Goal: Find specific page/section: Find specific page/section

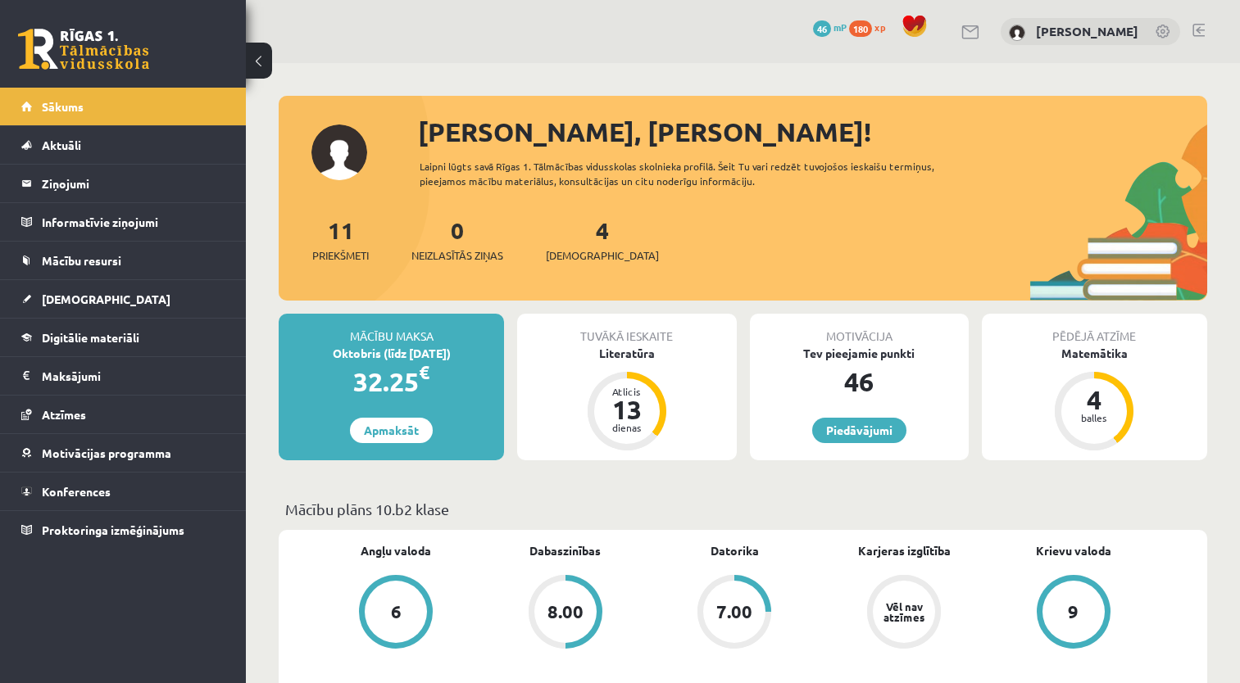
scroll to position [367, 0]
click at [127, 316] on link "[DEMOGRAPHIC_DATA]" at bounding box center [123, 299] width 204 height 38
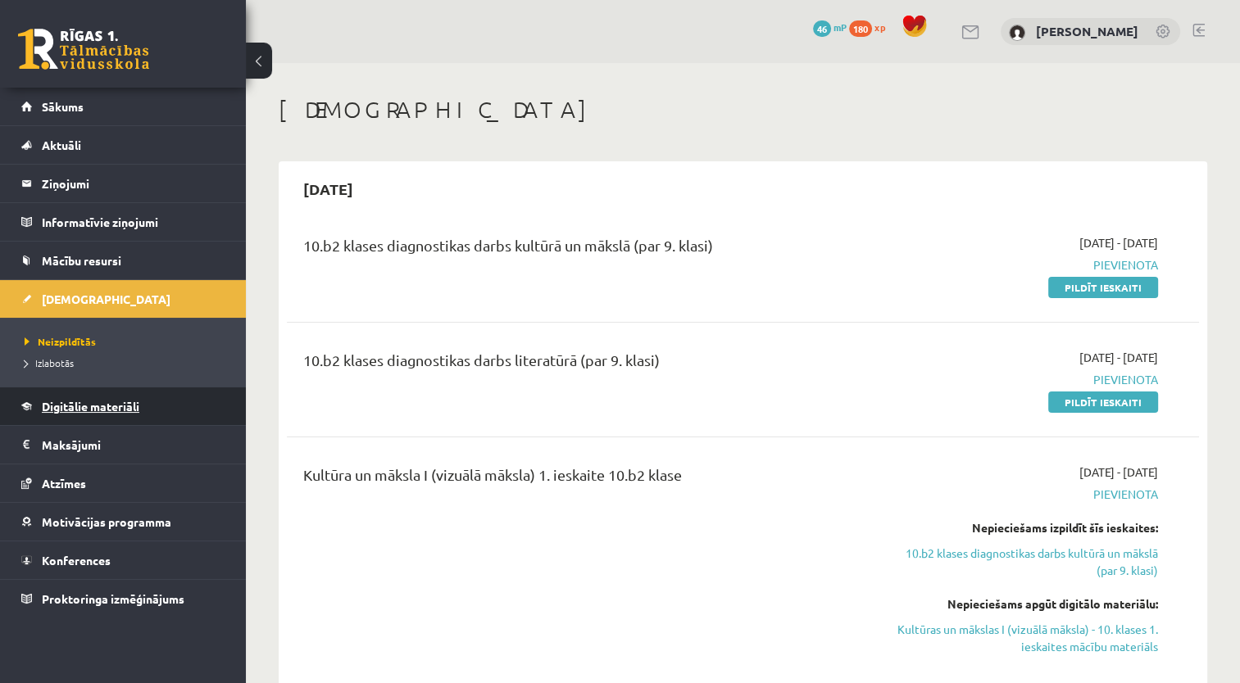
click at [139, 399] on span "Digitālie materiāli" at bounding box center [91, 406] width 98 height 15
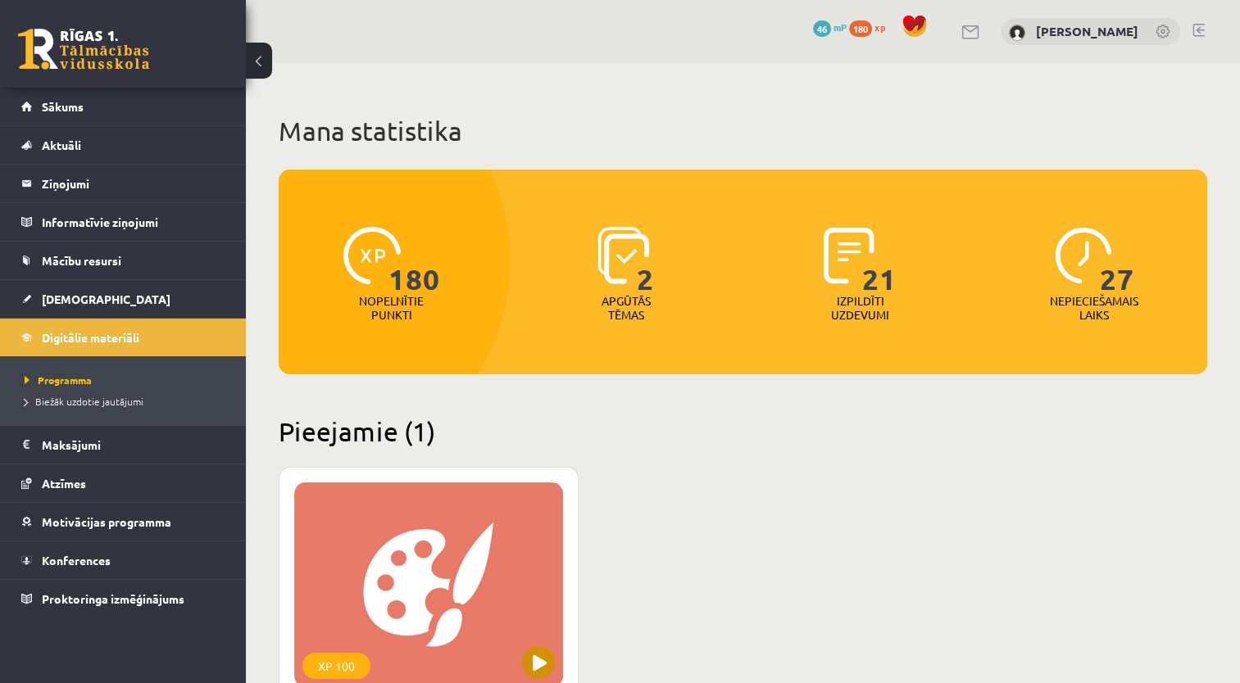
click at [399, 565] on div "XP 100" at bounding box center [428, 585] width 269 height 205
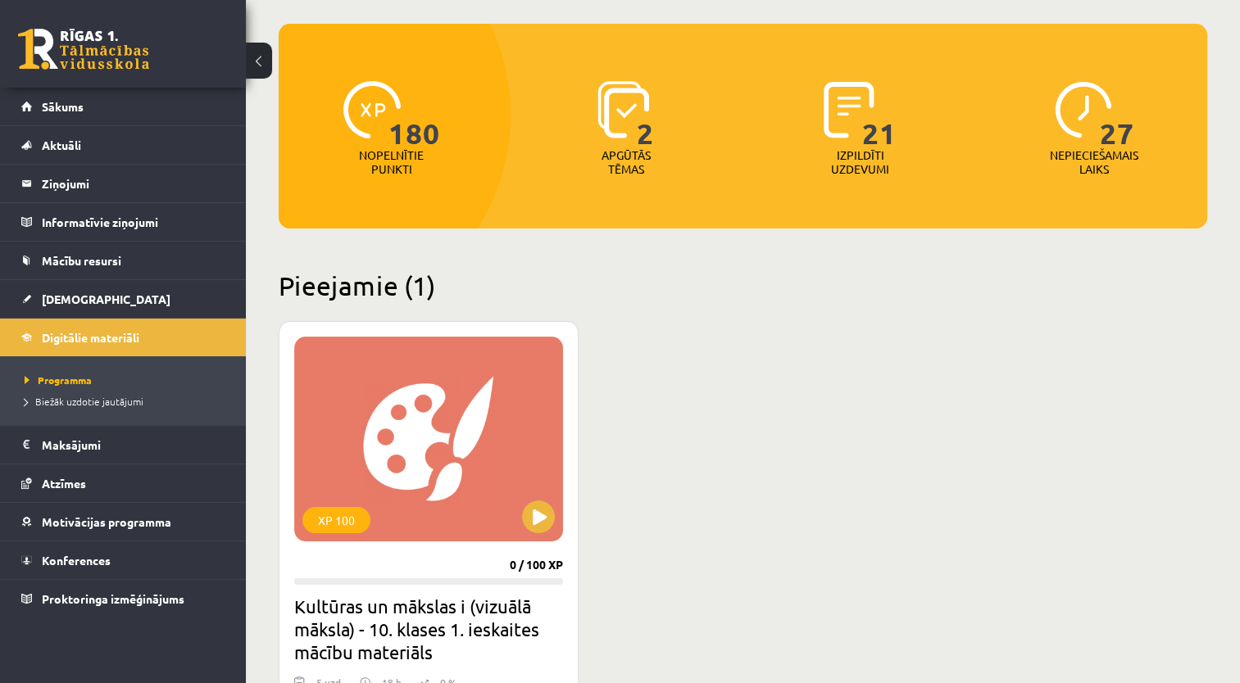
scroll to position [143, 0]
